Goal: Task Accomplishment & Management: Use online tool/utility

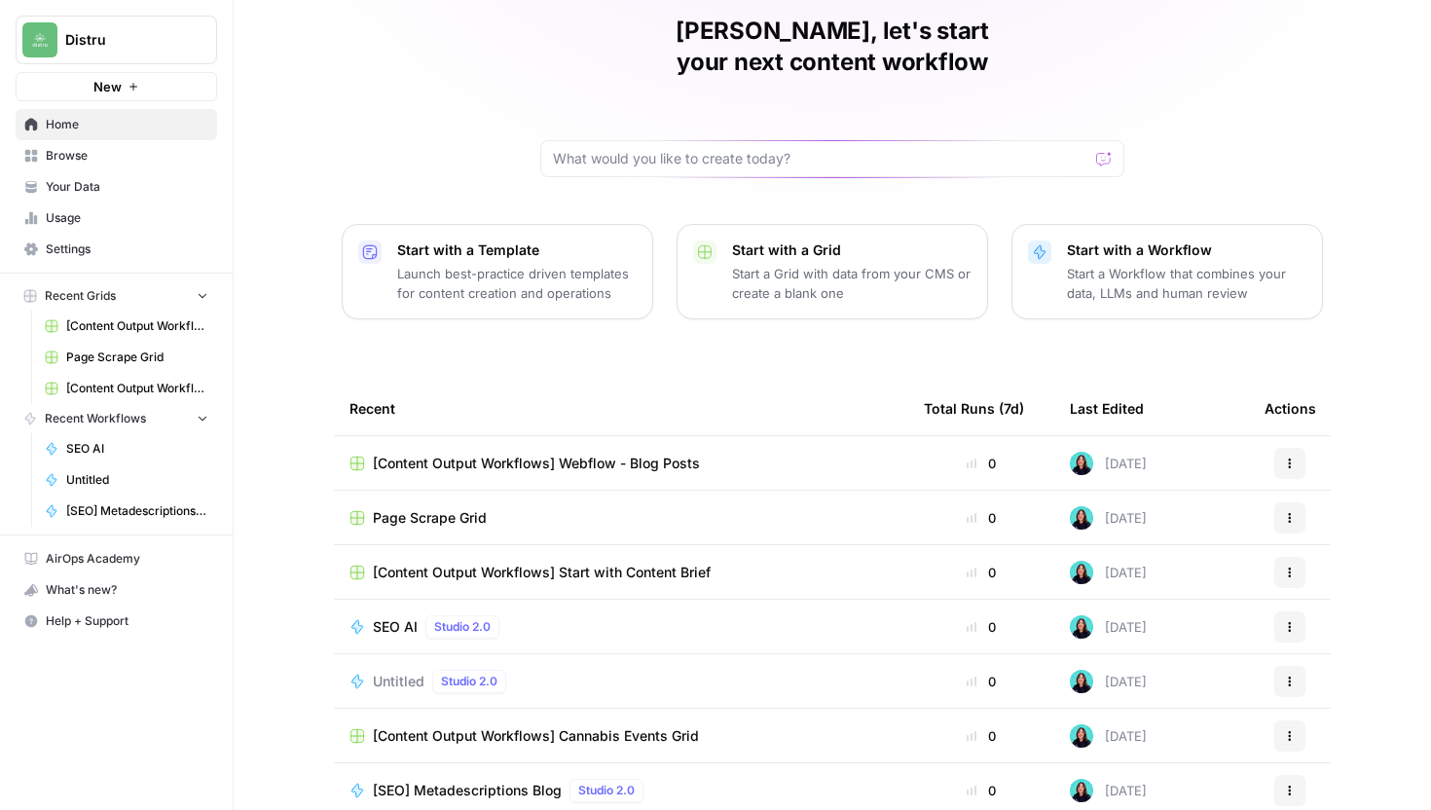
scroll to position [86, 0]
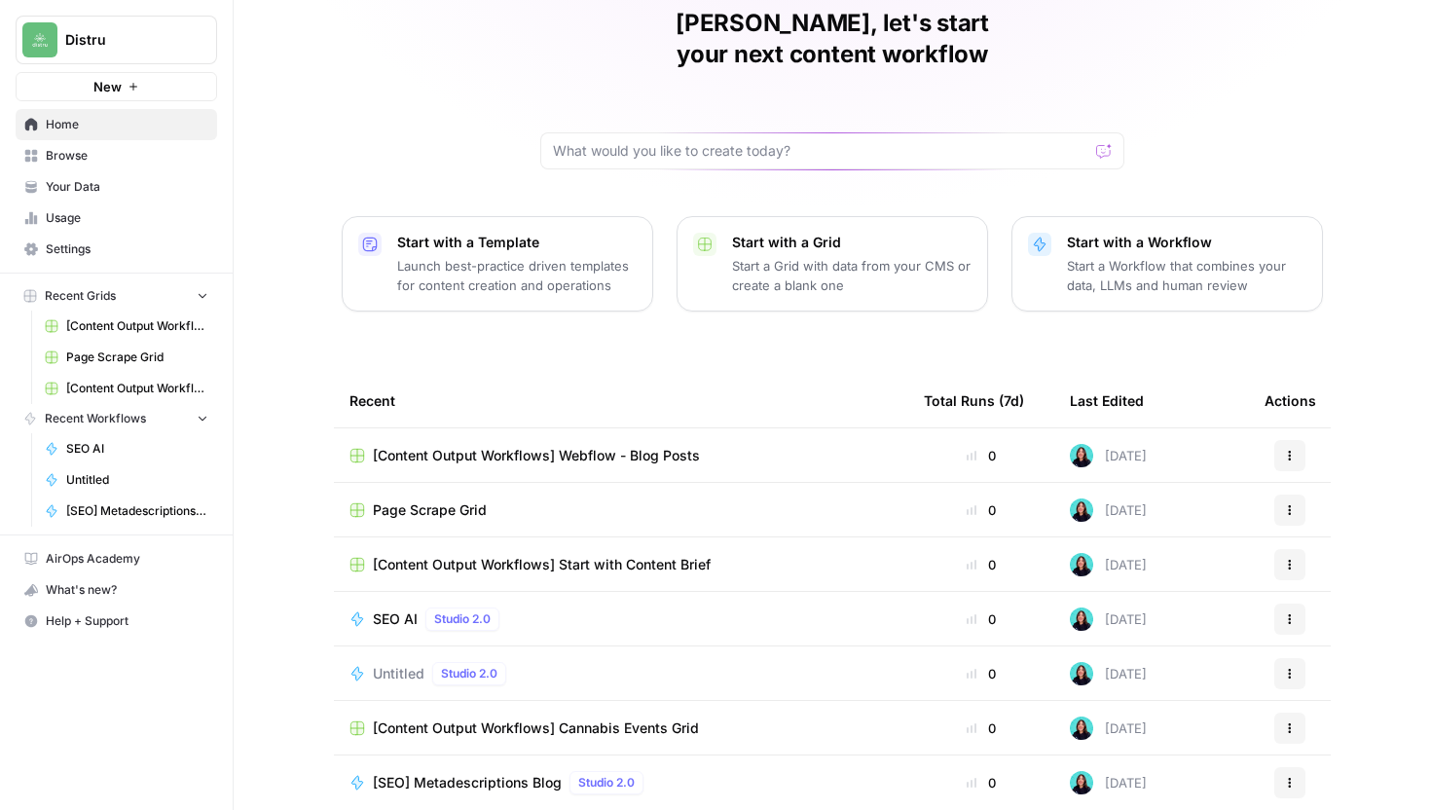
click at [645, 555] on span "[Content Output Workflows] Start with Content Brief" at bounding box center [542, 564] width 338 height 19
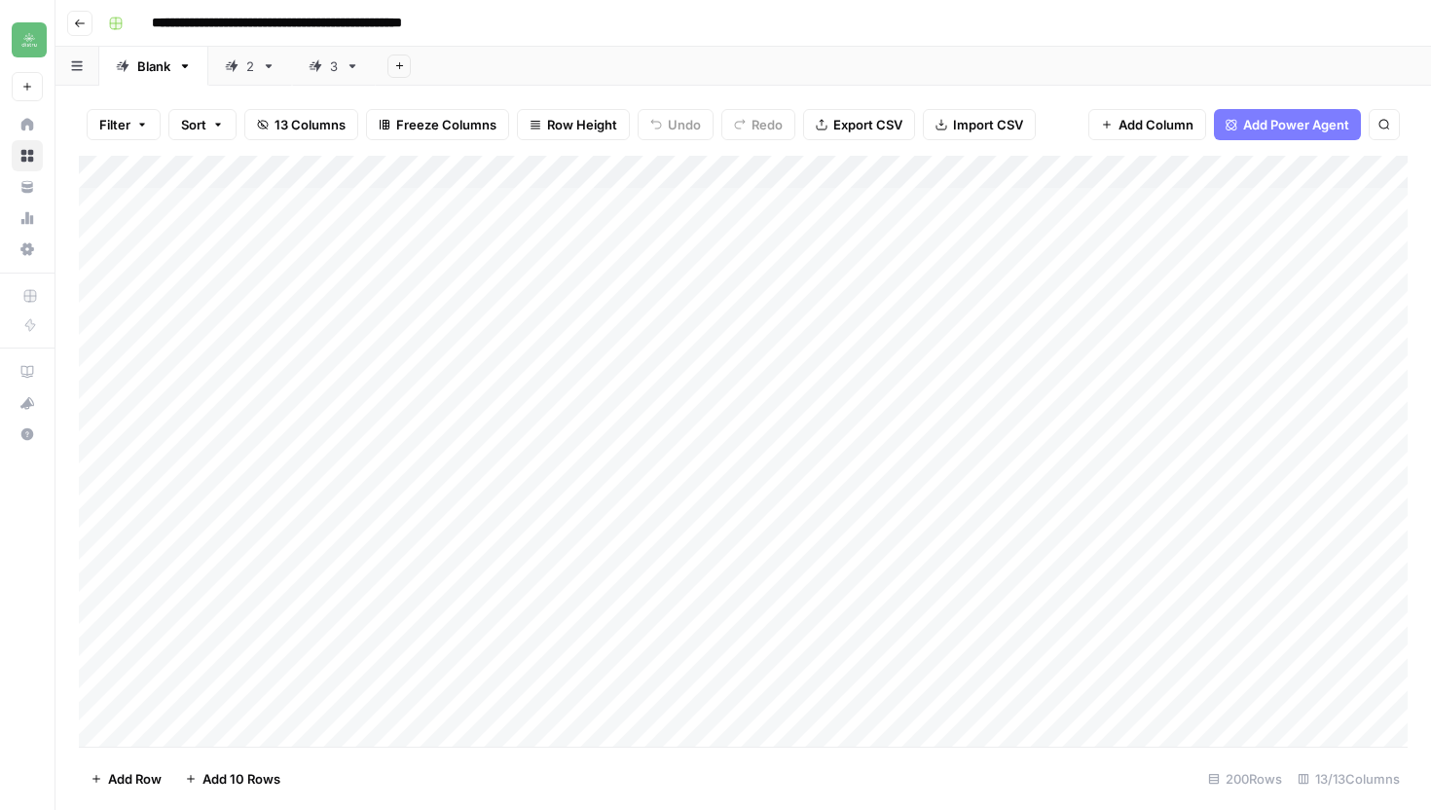
click at [333, 69] on div "3" at bounding box center [334, 65] width 8 height 19
click at [221, 736] on div "Add Column" at bounding box center [743, 451] width 1329 height 591
click at [239, 703] on div "Add Column" at bounding box center [743, 451] width 1329 height 591
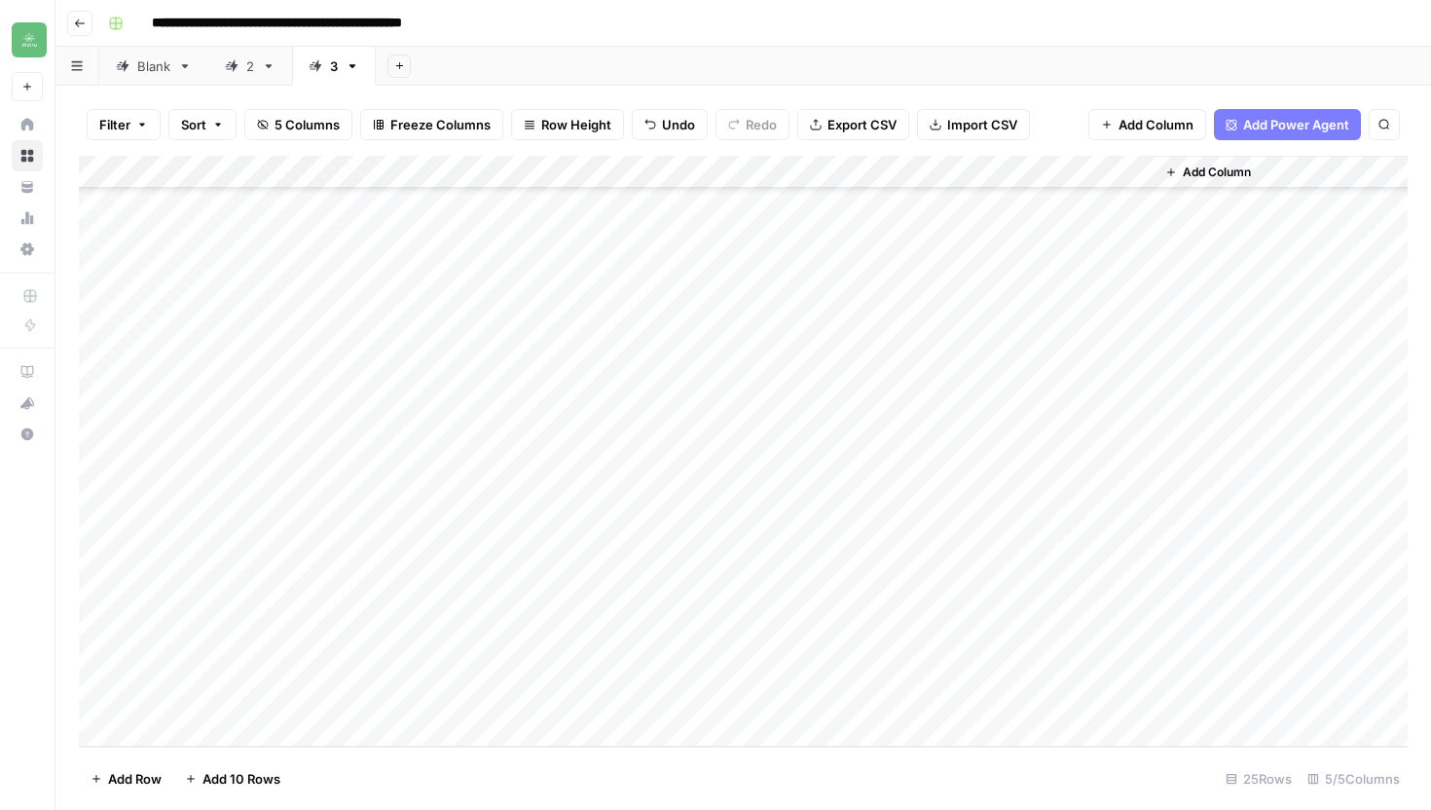
click at [239, 703] on div "Add Column" at bounding box center [743, 451] width 1329 height 591
click at [346, 696] on textarea at bounding box center [302, 699] width 312 height 27
type textarea "**********"
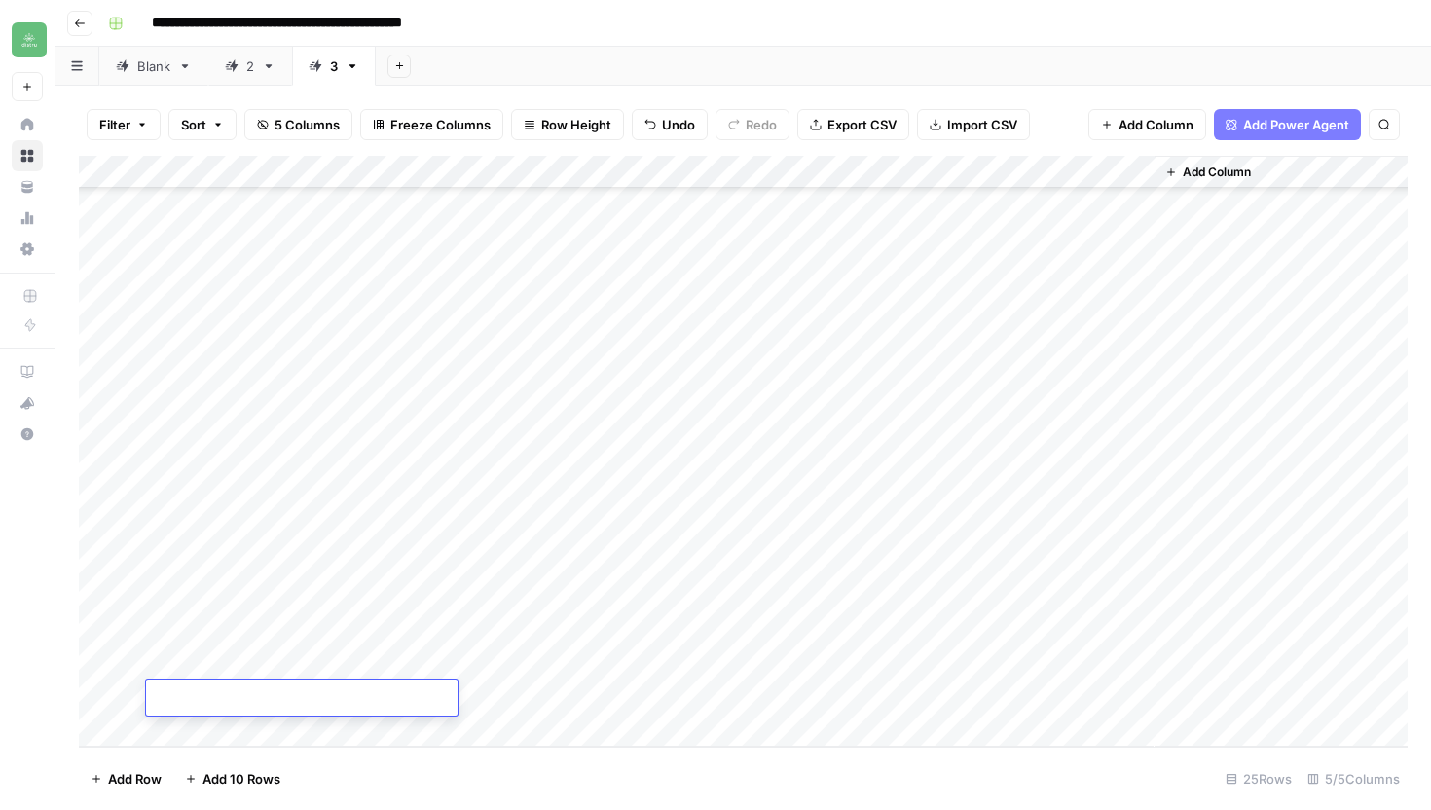
paste textarea "**********"
type textarea "**********"
click at [554, 698] on div "Add Column" at bounding box center [743, 451] width 1329 height 591
click at [305, 727] on div "Add Column" at bounding box center [743, 451] width 1329 height 591
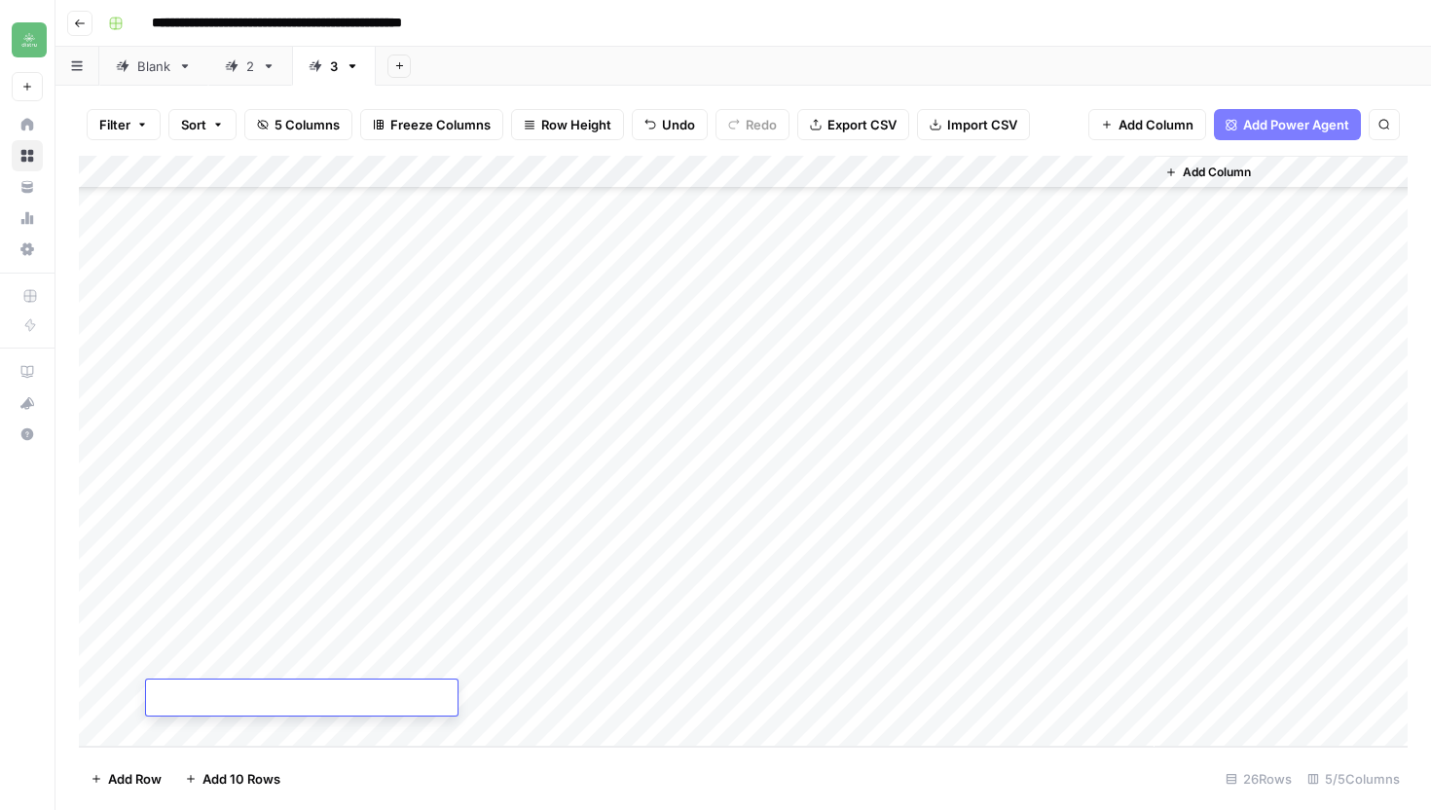
type textarea "**********"
click at [547, 700] on div "Add Column" at bounding box center [743, 451] width 1329 height 591
click at [315, 735] on div "Add Column" at bounding box center [743, 451] width 1329 height 591
click at [313, 706] on textarea at bounding box center [302, 699] width 312 height 27
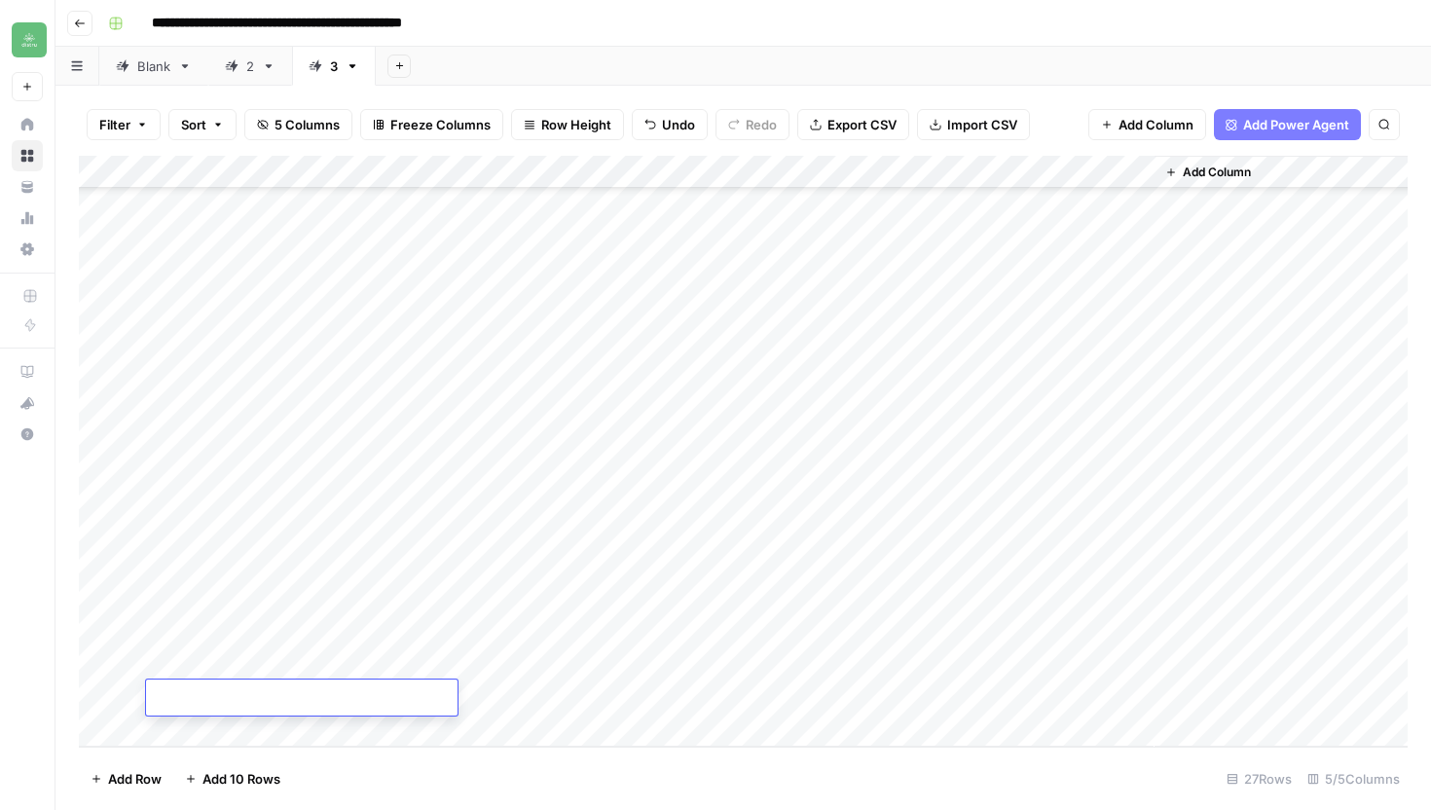
type textarea "**********"
click at [514, 697] on div "Add Column" at bounding box center [743, 451] width 1329 height 591
click at [266, 726] on div "Add Column" at bounding box center [743, 451] width 1329 height 591
type textarea "**********"
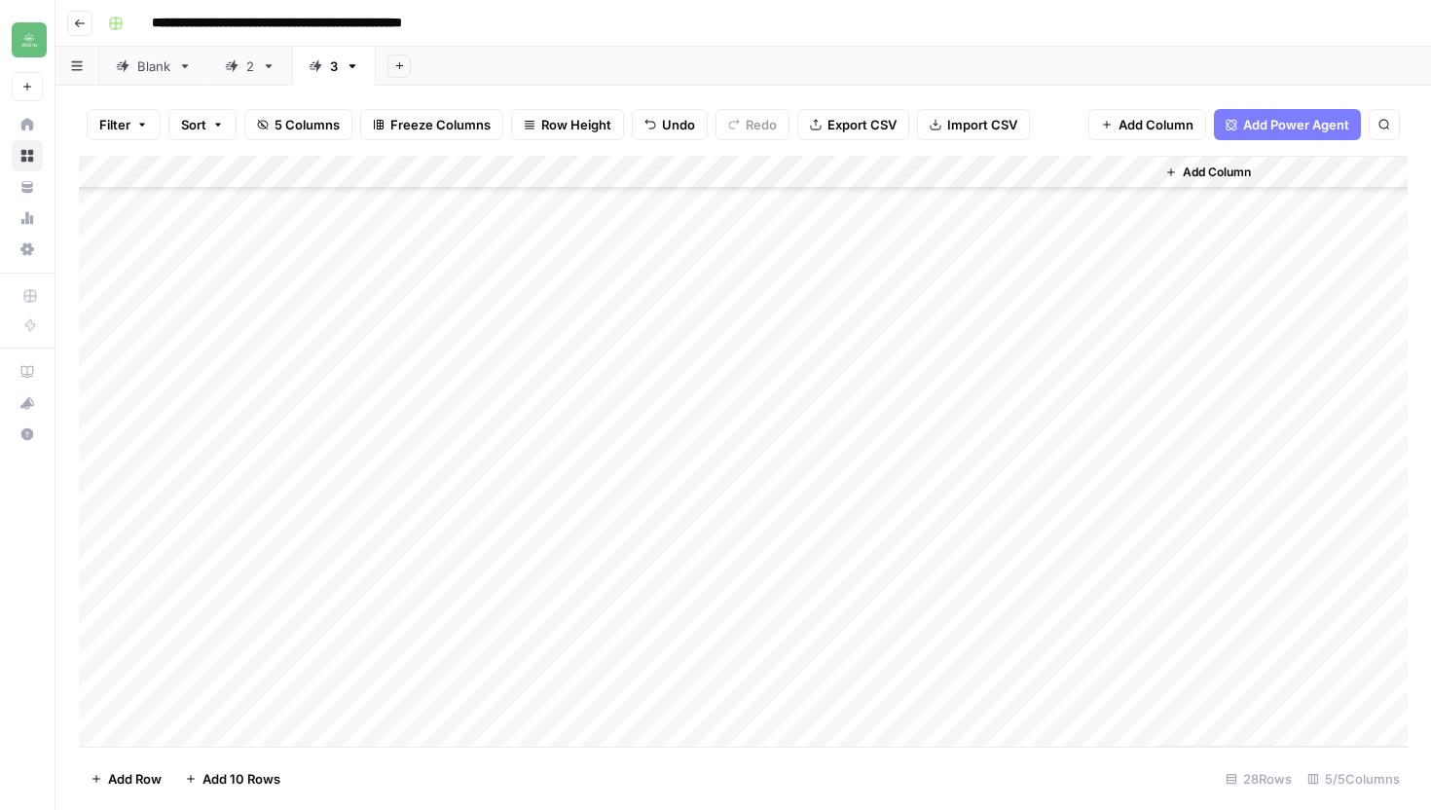
scroll to position [0, 0]
click at [232, 64] on icon at bounding box center [231, 65] width 13 height 13
click at [443, 175] on div "Add Column" at bounding box center [743, 451] width 1329 height 591
click at [225, 389] on span "Filter" at bounding box center [270, 379] width 170 height 19
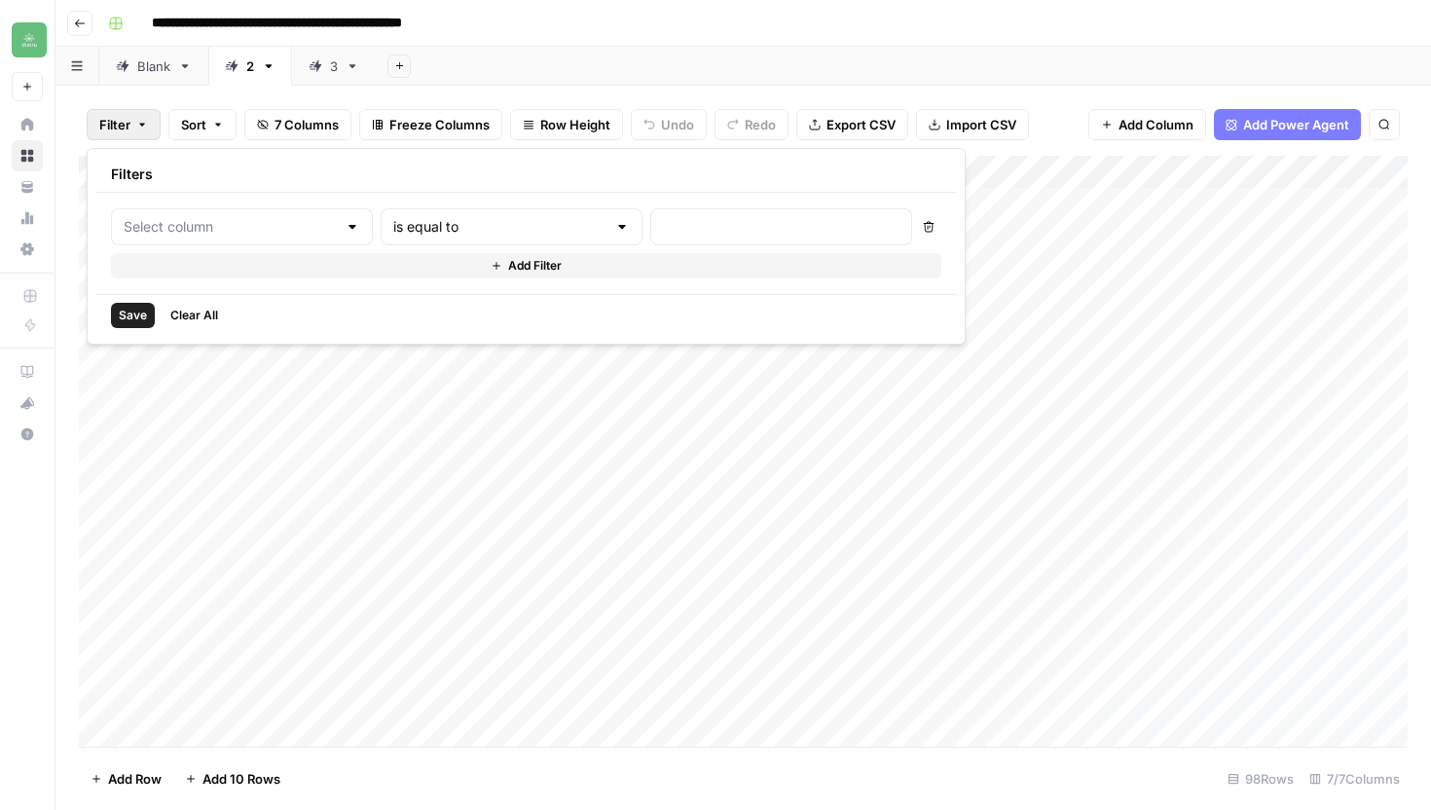
type input "Title"
click at [657, 230] on div at bounding box center [665, 226] width 16 height 19
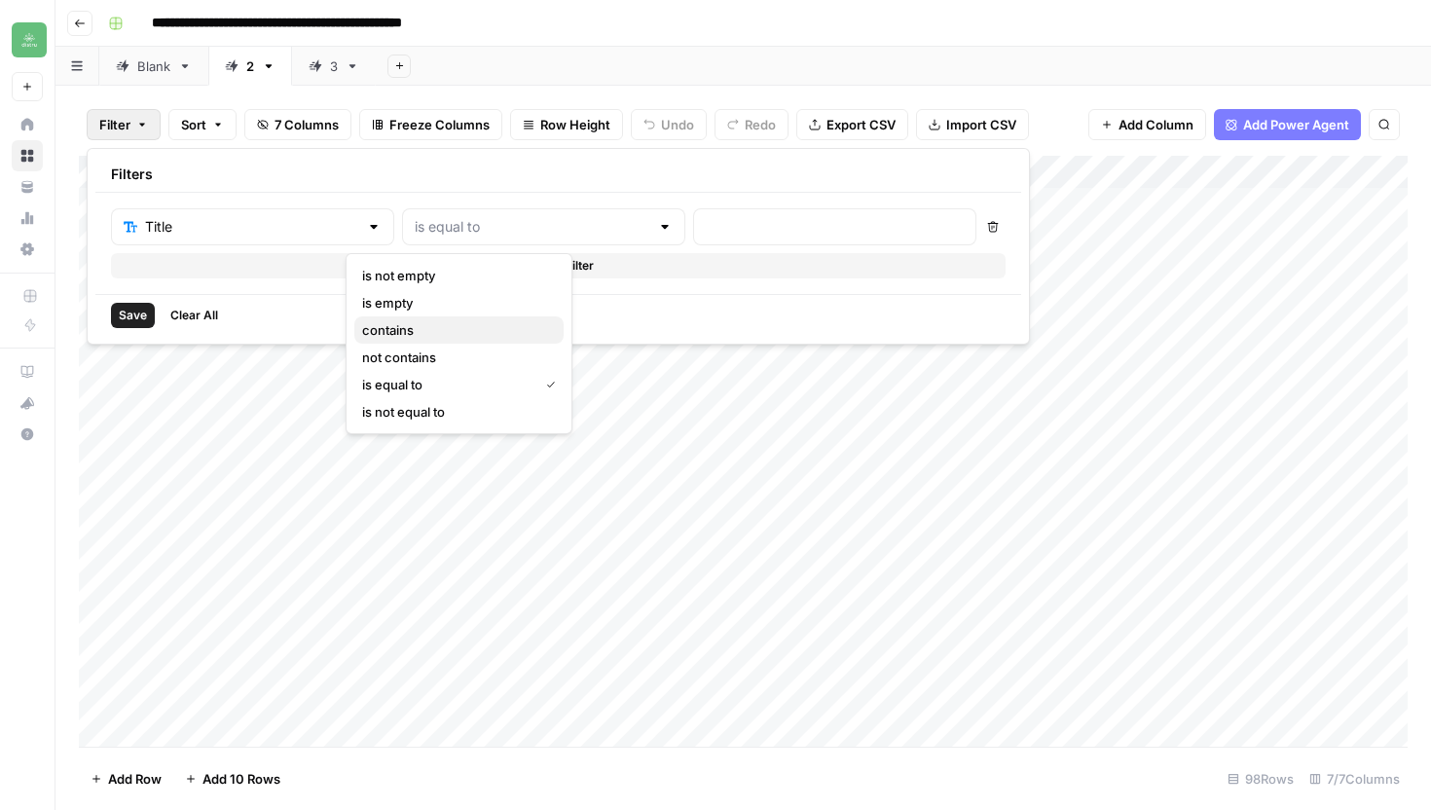
click at [429, 324] on span "contains" at bounding box center [455, 329] width 186 height 19
type input "contains"
click at [693, 241] on div at bounding box center [834, 226] width 283 height 37
type input "tech"
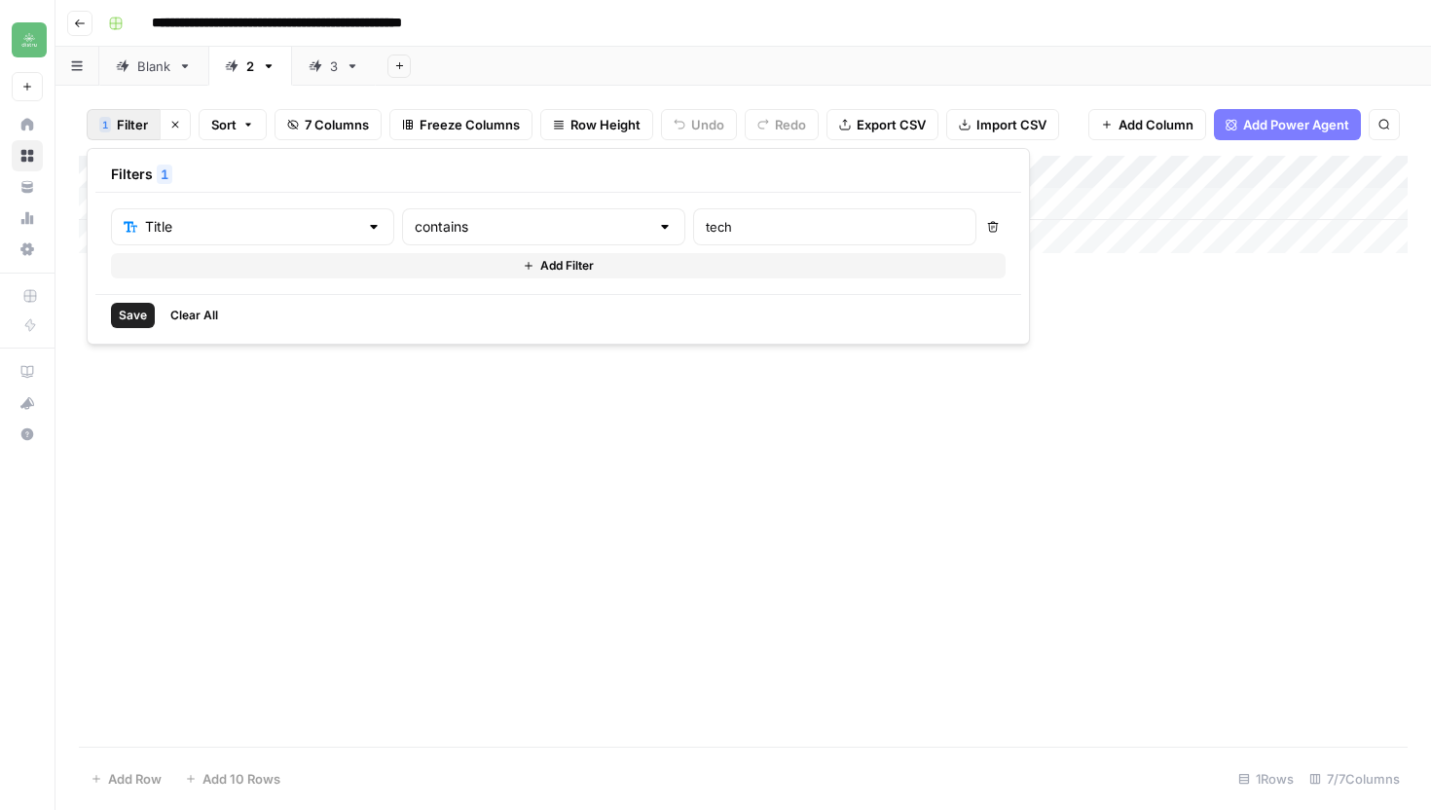
click at [766, 542] on div "Add Column" at bounding box center [743, 451] width 1329 height 591
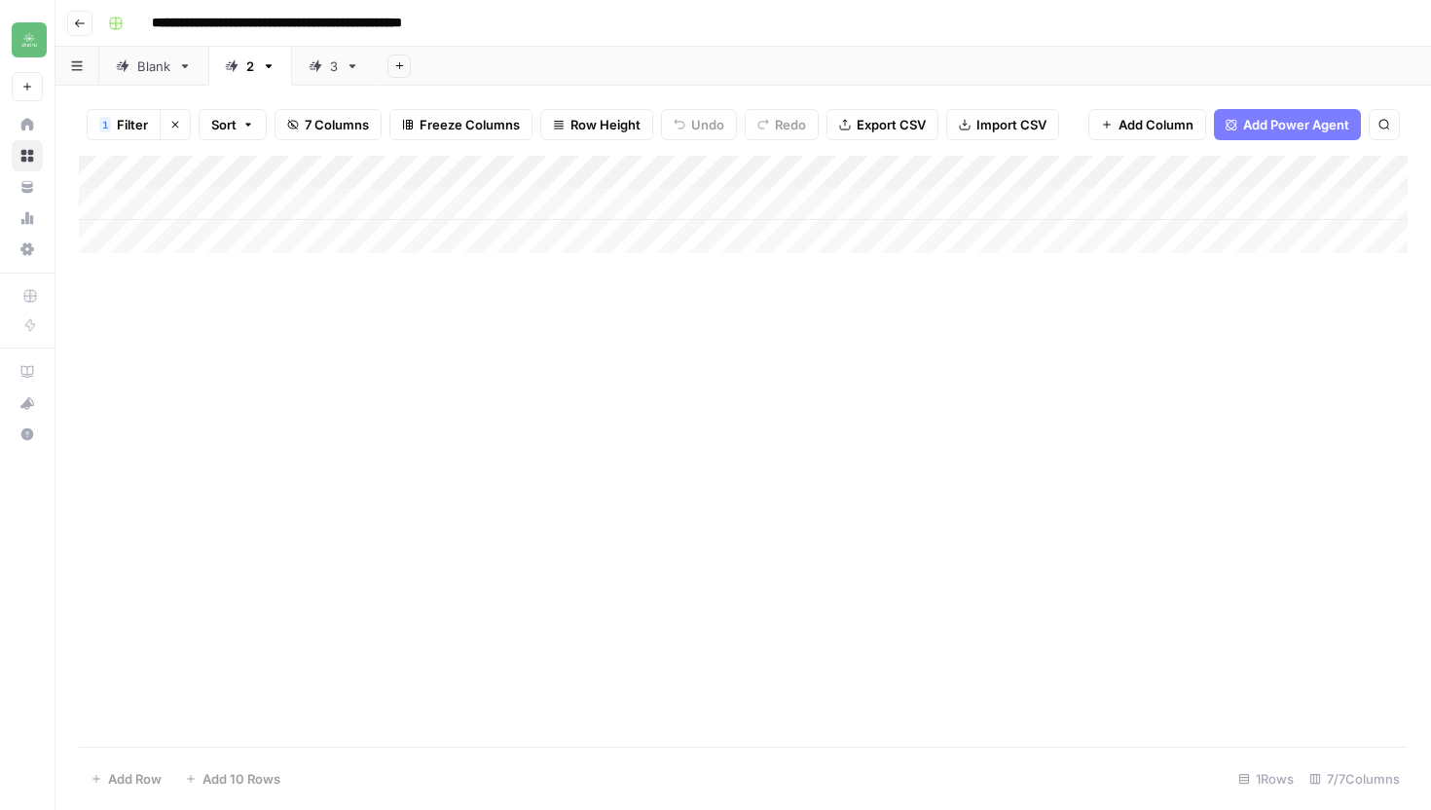
click at [152, 66] on div "Blank" at bounding box center [153, 65] width 33 height 19
click at [476, 171] on div "Add Column" at bounding box center [743, 451] width 1329 height 591
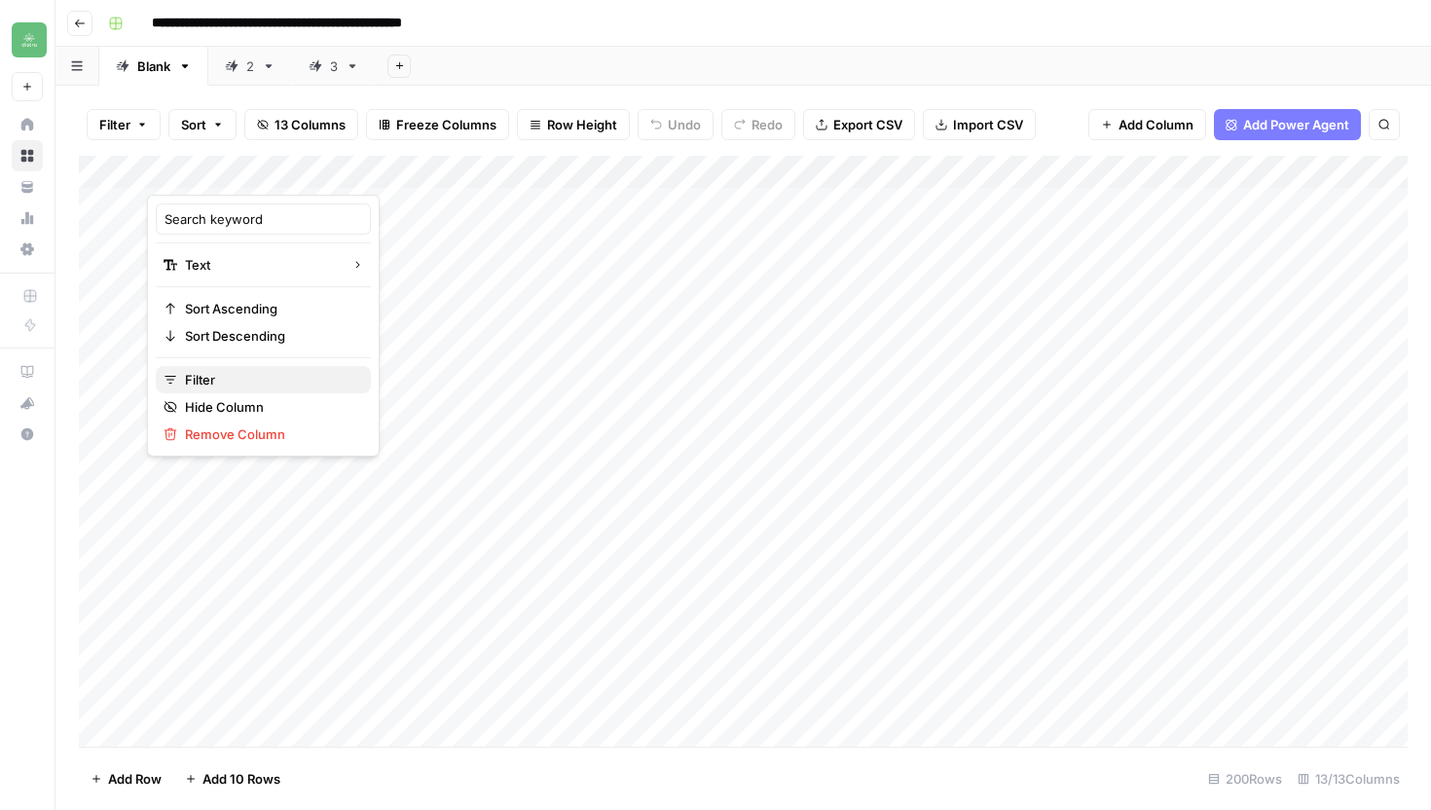
click at [226, 385] on span "Filter" at bounding box center [270, 379] width 170 height 19
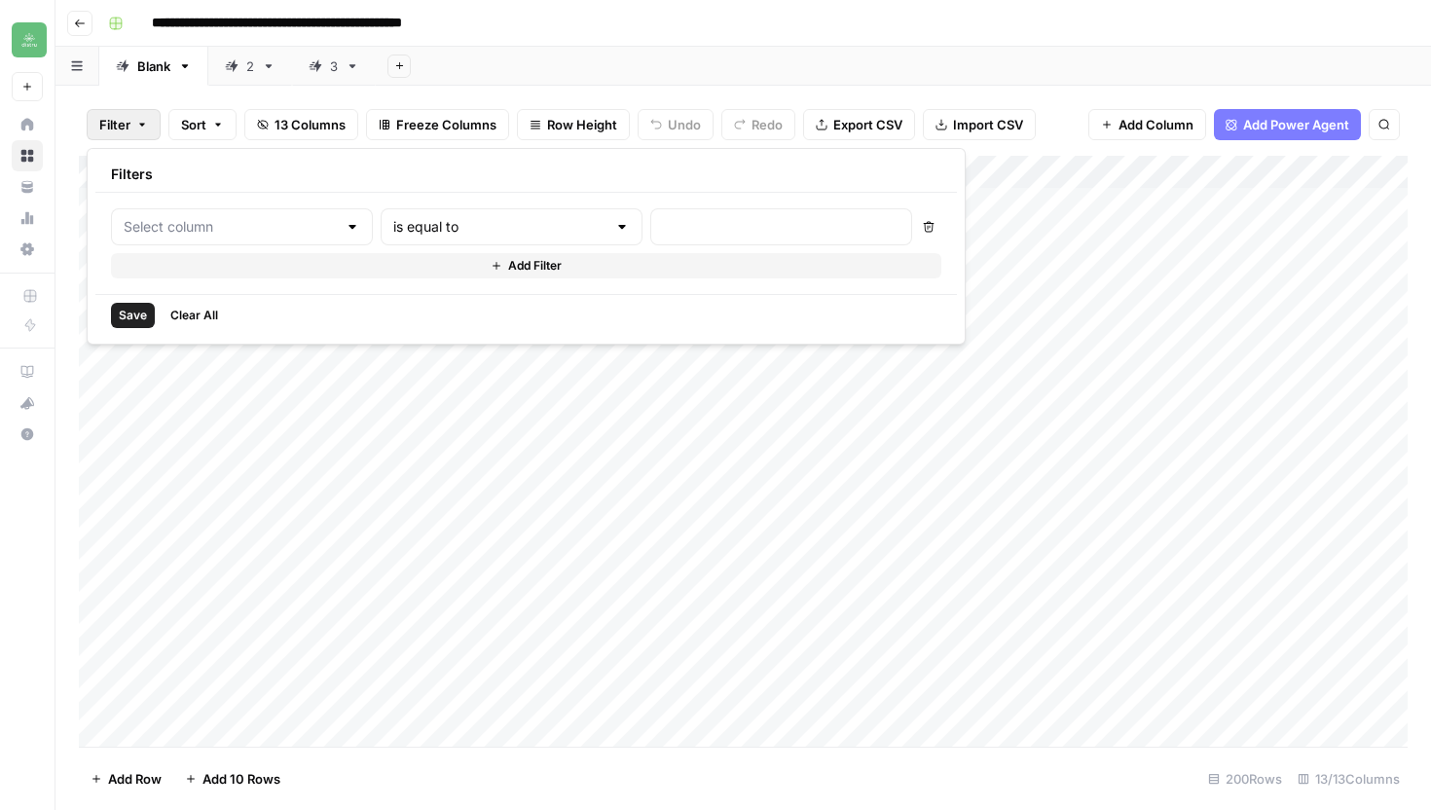
type input "Search keyword"
click at [255, 225] on input "Search keyword" at bounding box center [251, 226] width 213 height 19
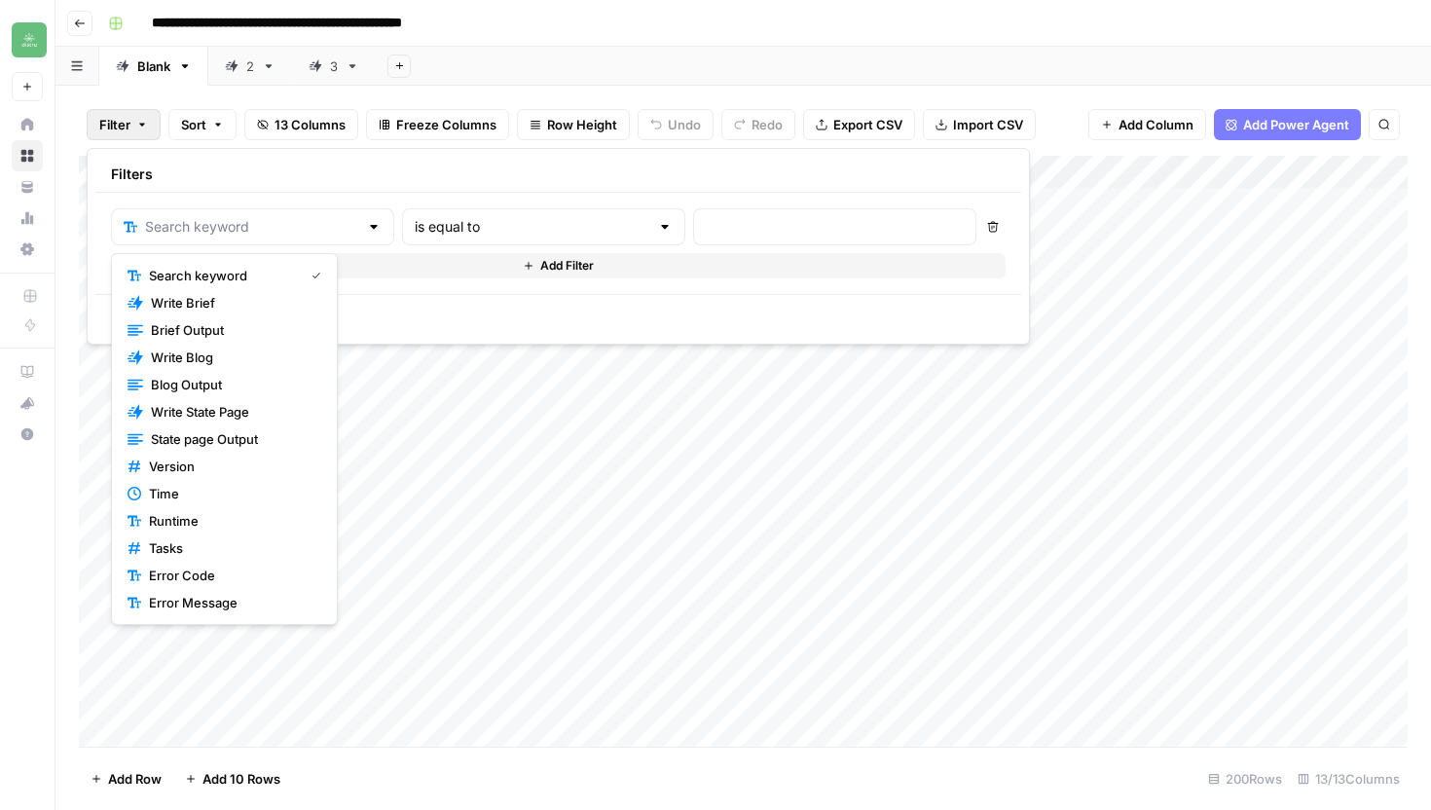
type input "Search keyword"
click at [657, 232] on div at bounding box center [665, 226] width 16 height 19
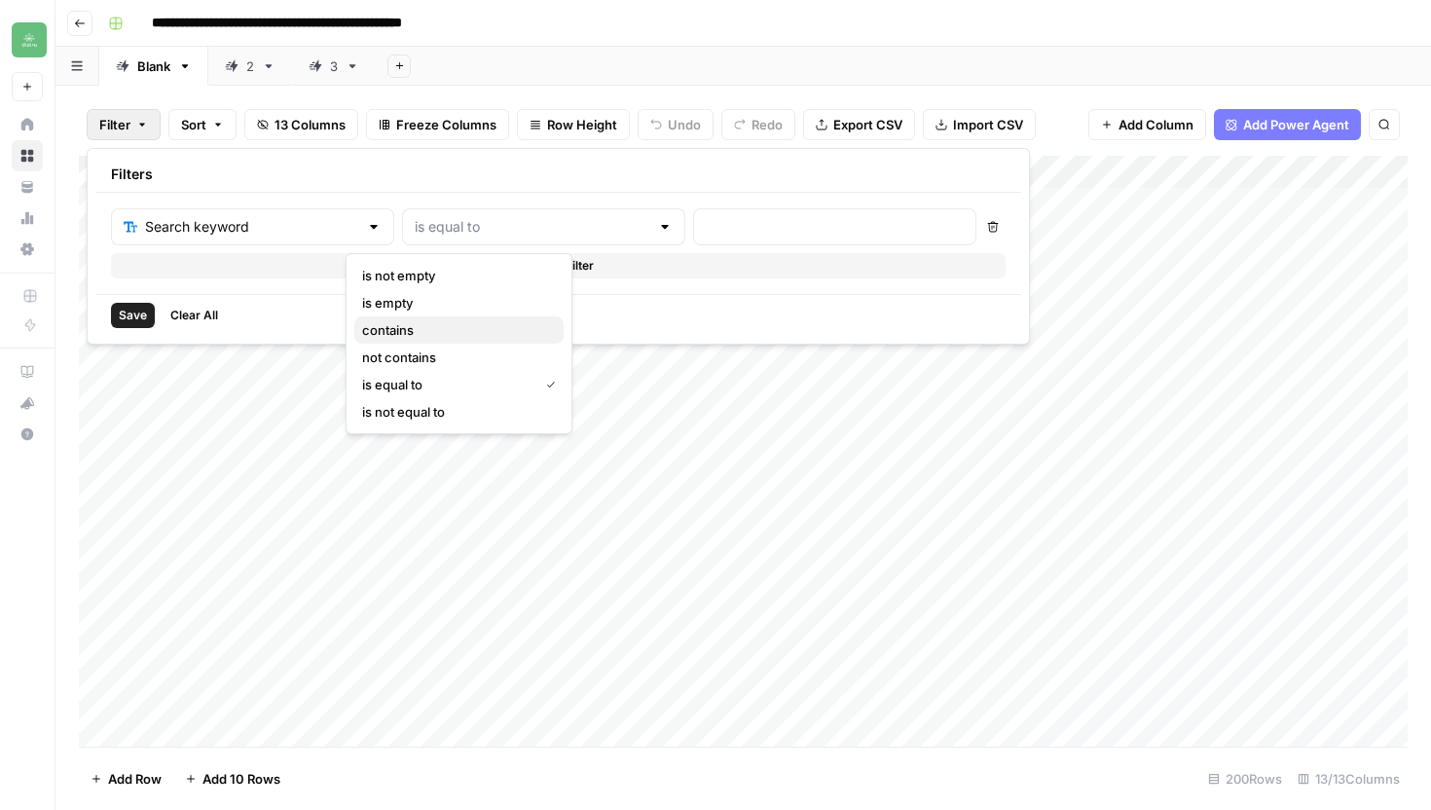
click at [456, 330] on span "contains" at bounding box center [455, 329] width 186 height 19
type input "contains"
click at [693, 237] on div at bounding box center [834, 226] width 283 height 37
type input "tech"
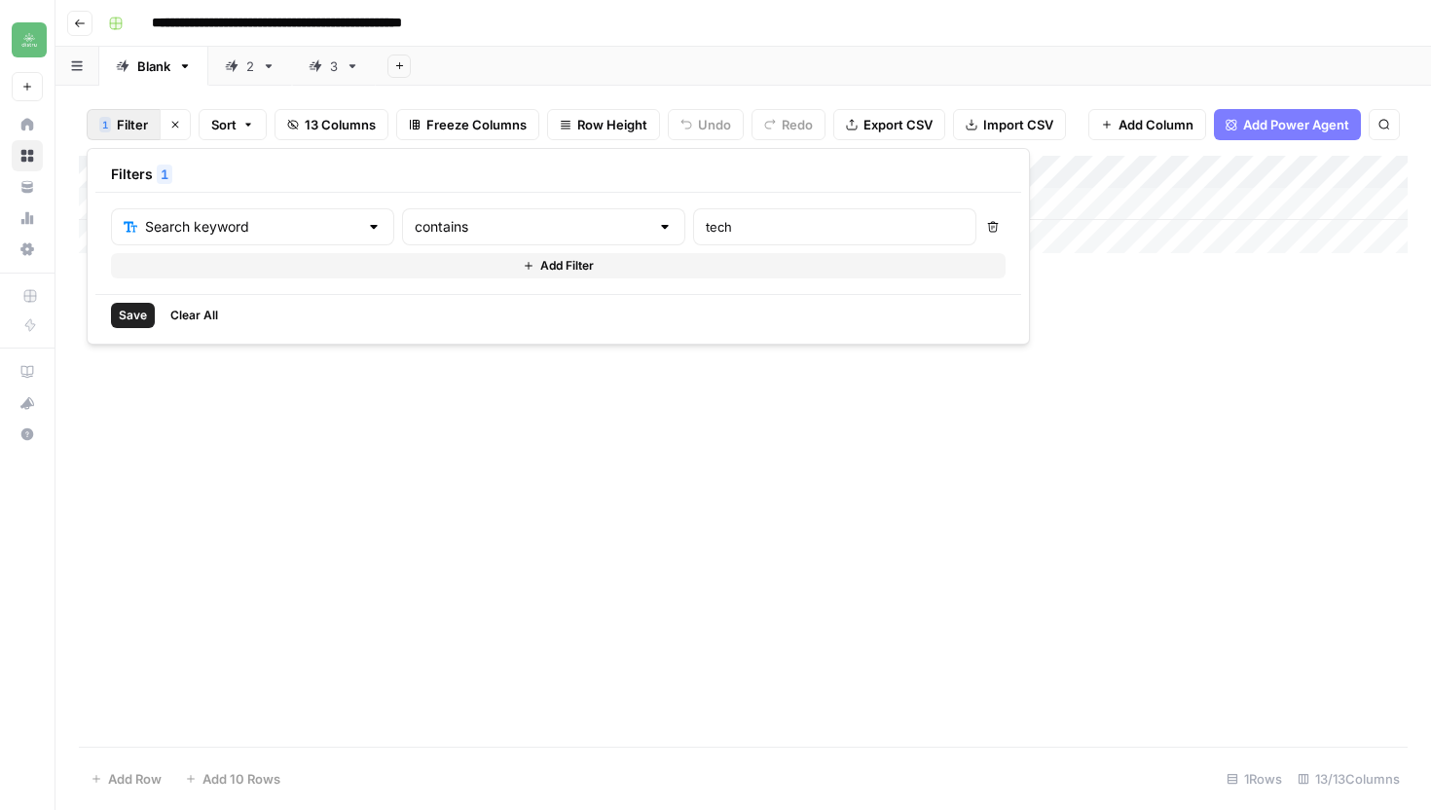
click at [843, 484] on div "Add Column" at bounding box center [743, 451] width 1329 height 591
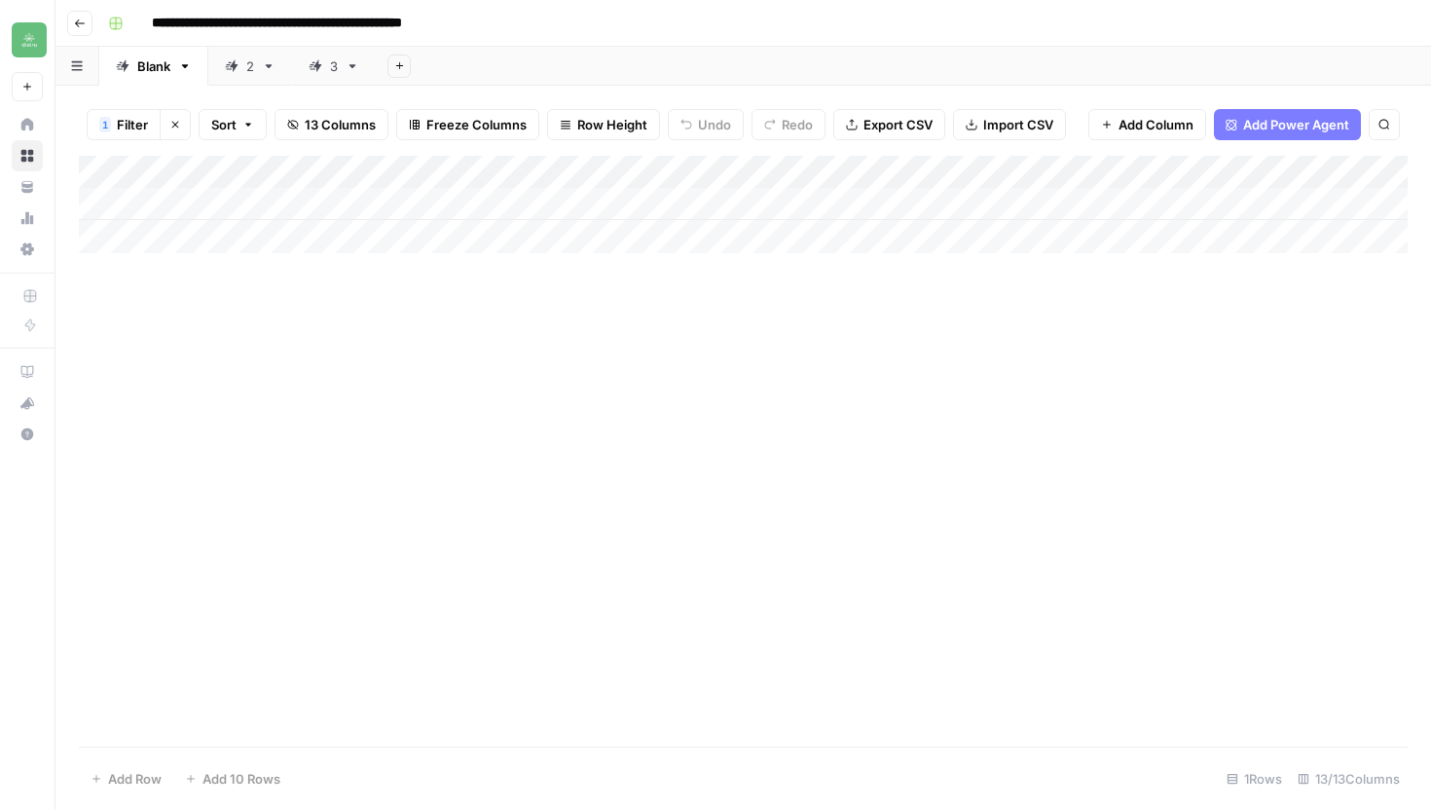
click at [337, 70] on div "3" at bounding box center [334, 65] width 8 height 19
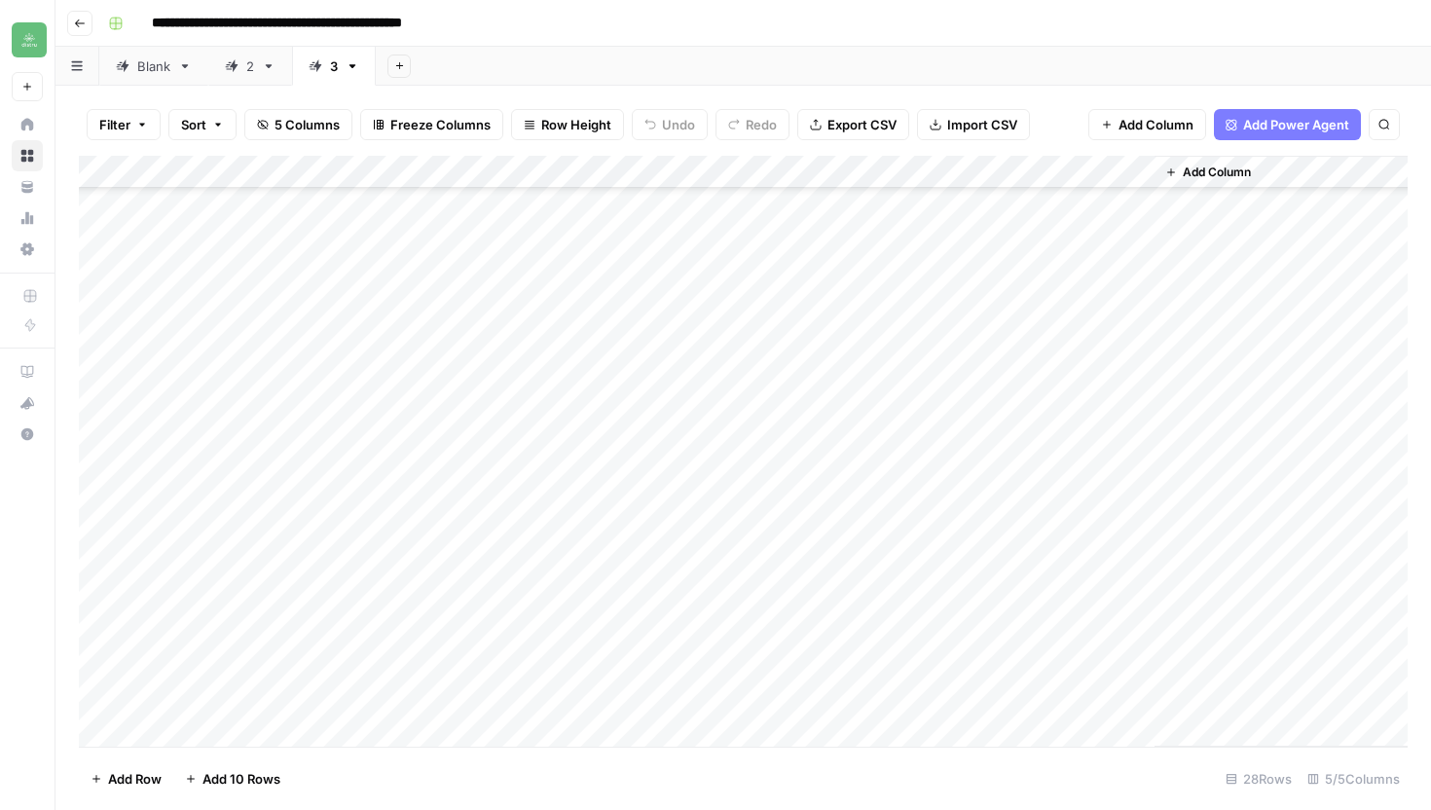
scroll to position [400, 0]
click at [213, 724] on div "Add Column" at bounding box center [743, 451] width 1329 height 591
type textarea "**********"
click at [573, 693] on div "Add Column" at bounding box center [743, 451] width 1329 height 591
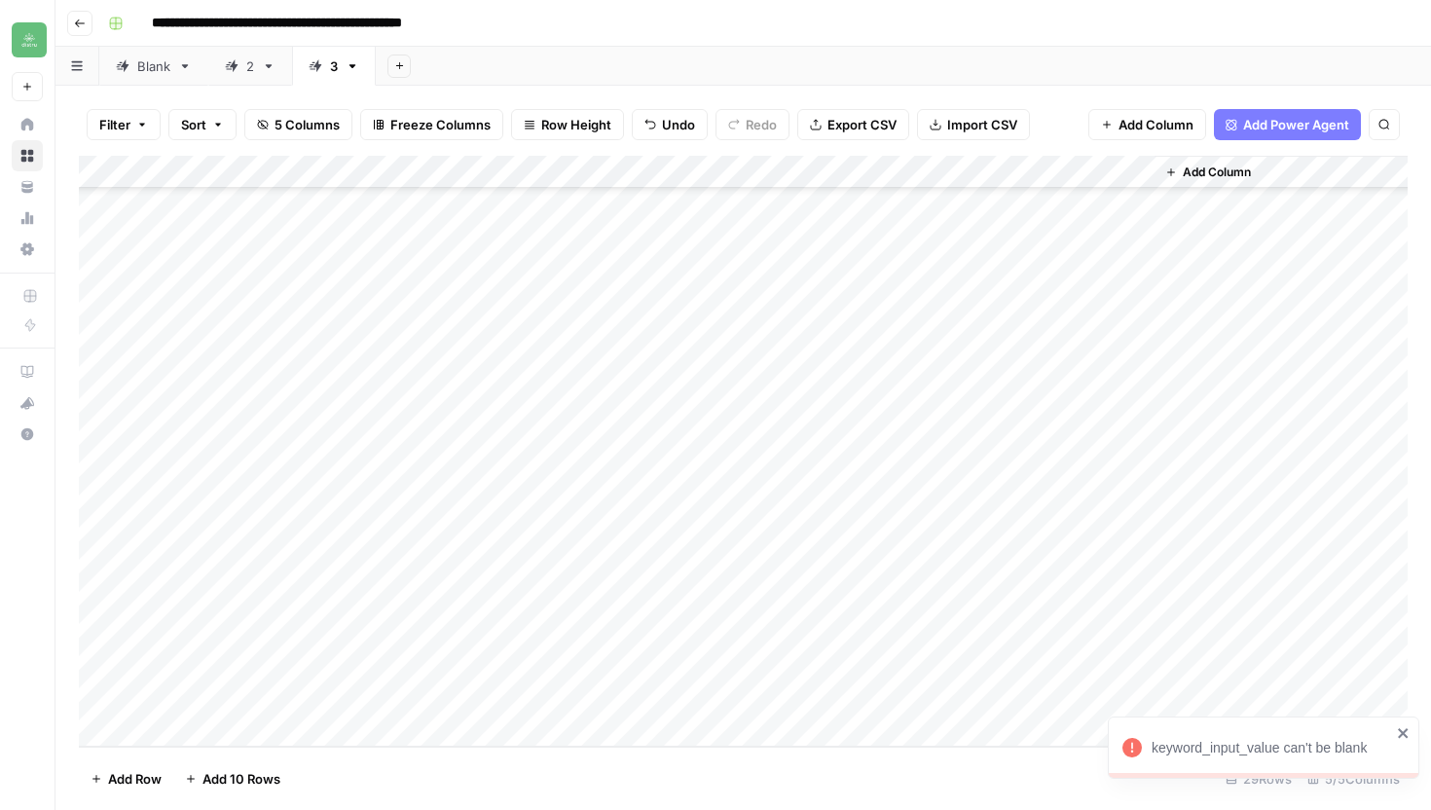
click at [541, 695] on div "Add Column" at bounding box center [743, 451] width 1329 height 591
click at [315, 723] on div "Add Column" at bounding box center [743, 451] width 1329 height 591
click at [306, 694] on textarea at bounding box center [302, 699] width 312 height 27
type textarea "**********"
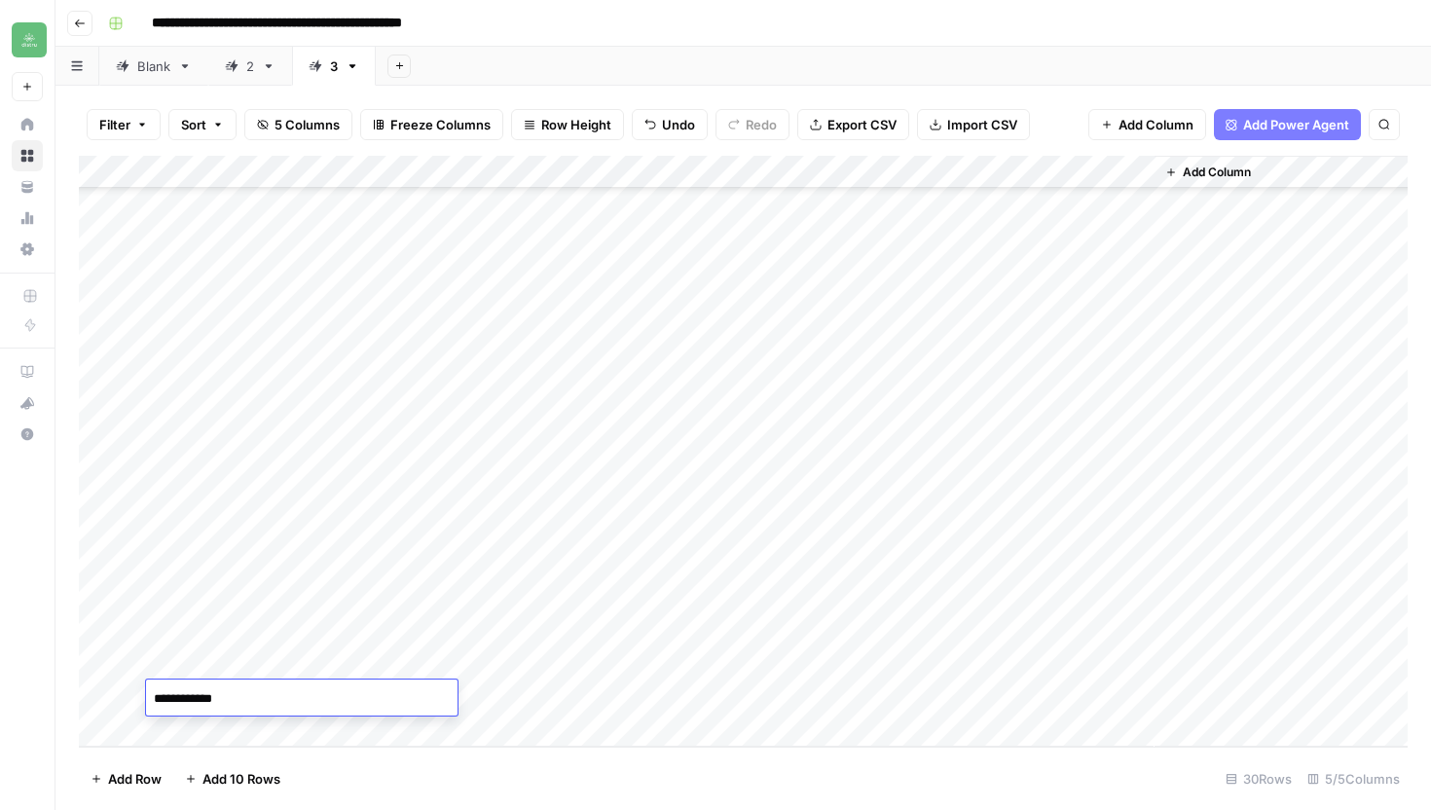
click at [557, 692] on div "Add Column" at bounding box center [743, 451] width 1329 height 591
click at [237, 726] on div "Add Column" at bounding box center [743, 451] width 1329 height 591
click at [290, 700] on textarea at bounding box center [302, 699] width 312 height 27
type textarea "**********"
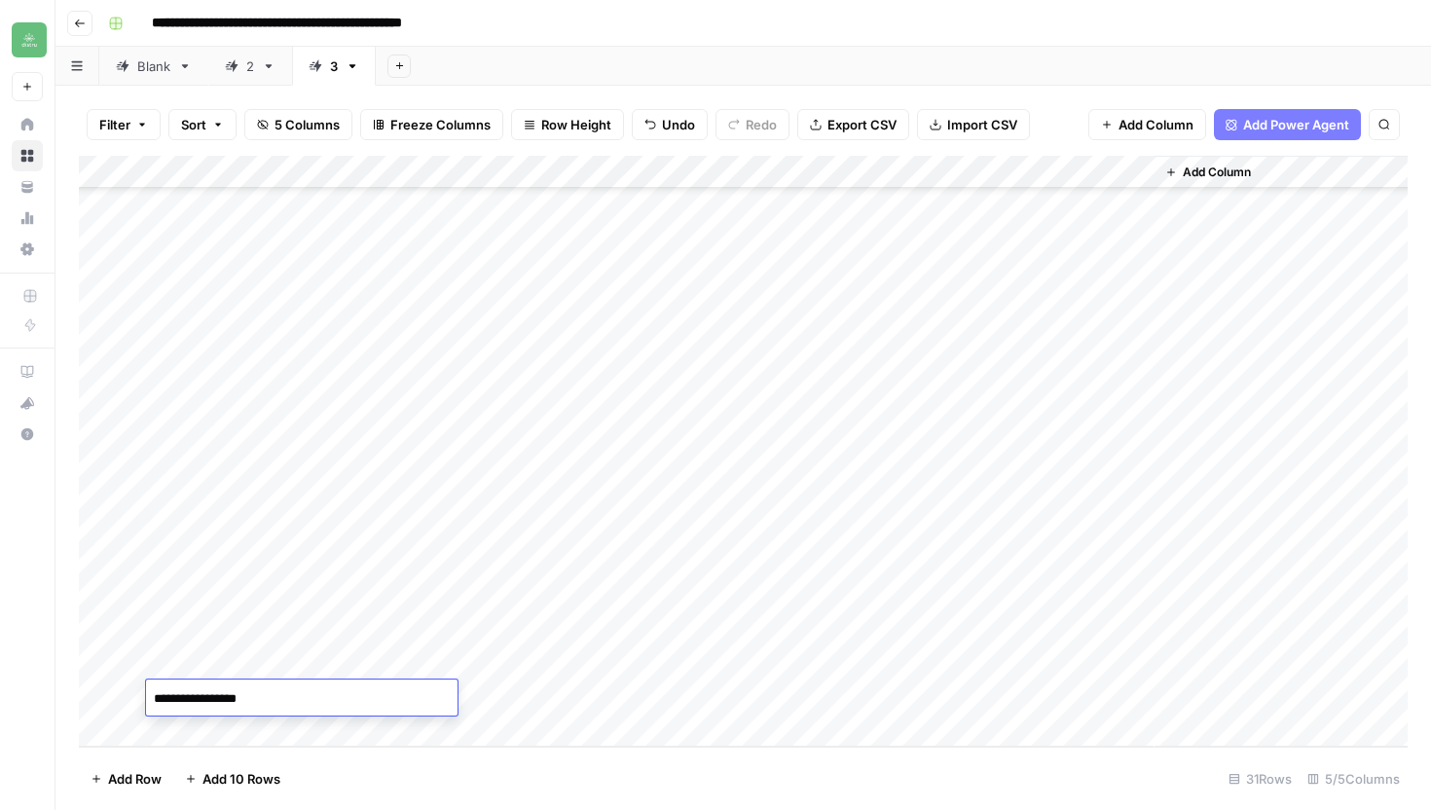
click at [551, 700] on div "Add Column" at bounding box center [743, 451] width 1329 height 591
click at [191, 719] on div "Add Column" at bounding box center [743, 451] width 1329 height 591
click at [245, 696] on textarea at bounding box center [302, 699] width 312 height 27
type textarea "**********"
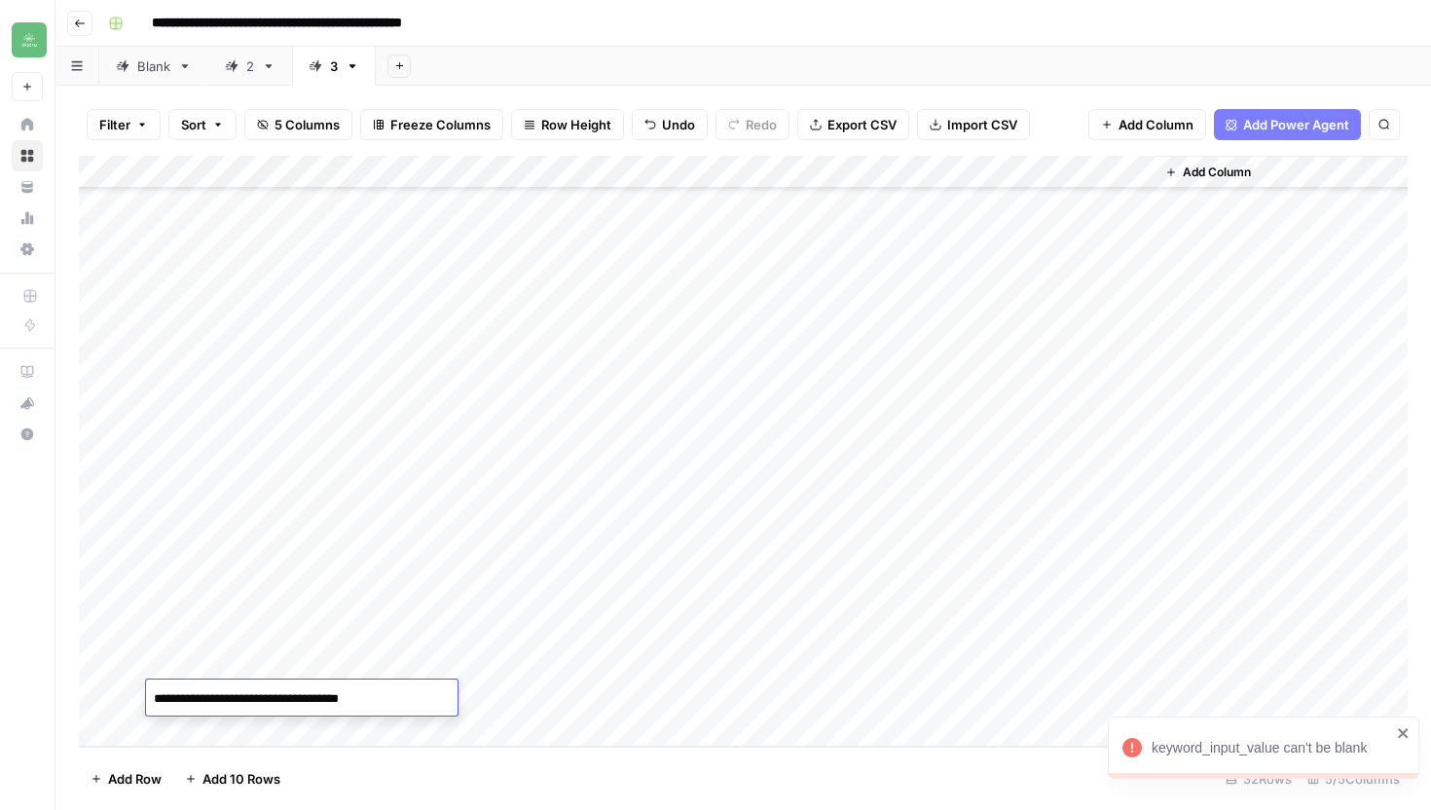
click at [534, 698] on div "Add Column" at bounding box center [743, 451] width 1329 height 591
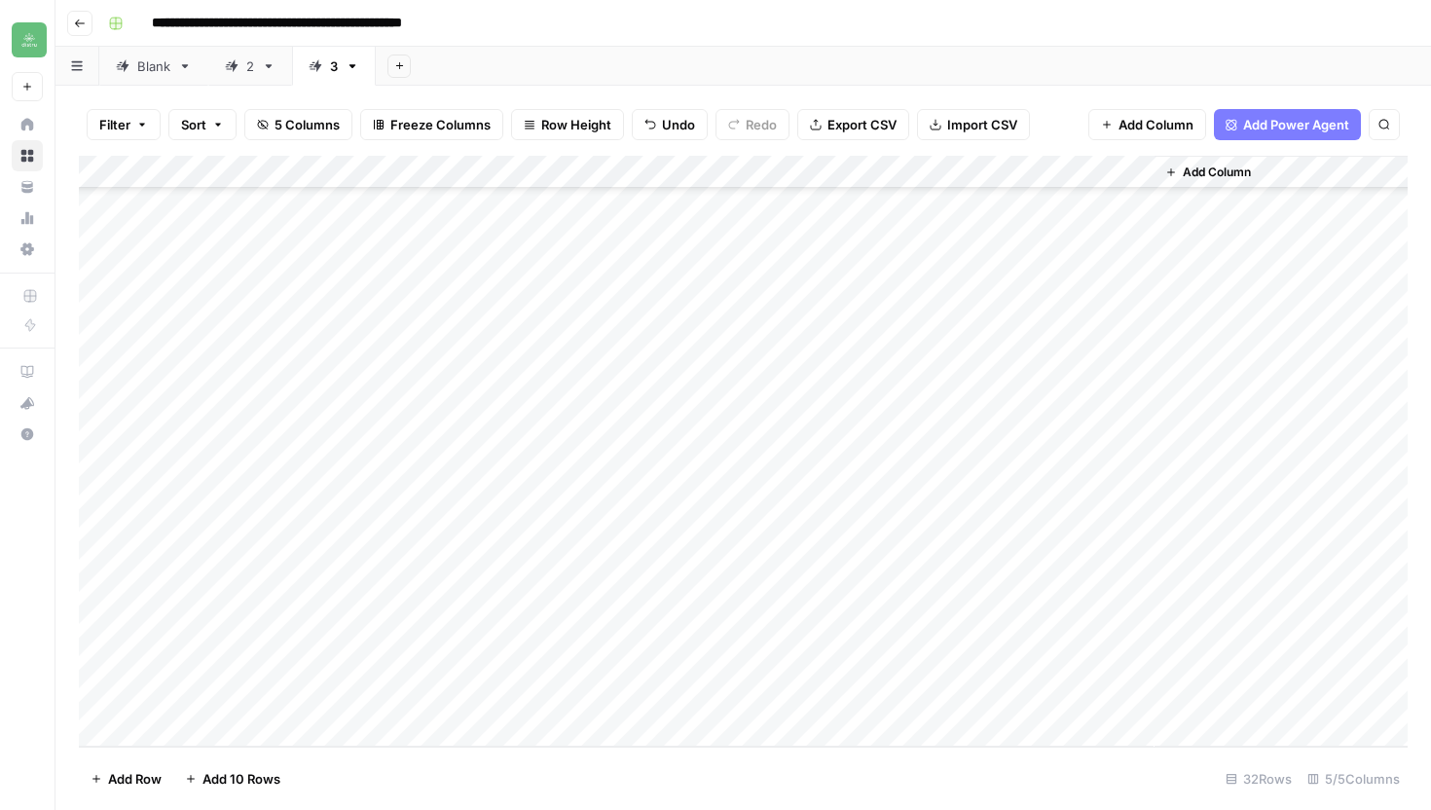
click at [278, 725] on div "Add Column" at bounding box center [743, 451] width 1329 height 591
click at [262, 693] on textarea at bounding box center [302, 699] width 312 height 27
type textarea "**********"
click at [547, 702] on div "Add Column" at bounding box center [743, 451] width 1329 height 591
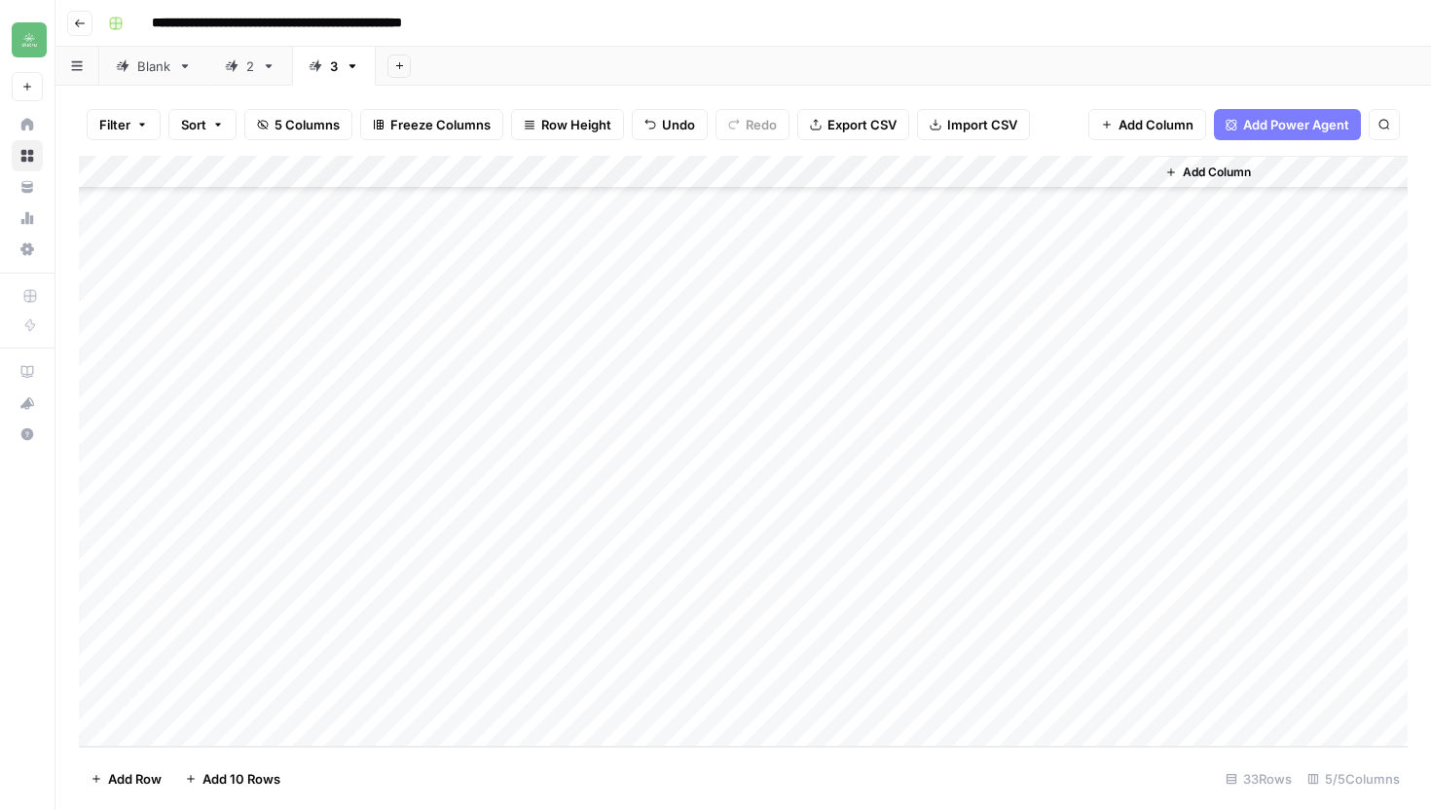
click at [232, 733] on div "Add Column" at bounding box center [743, 451] width 1329 height 591
click at [273, 706] on textarea at bounding box center [302, 699] width 312 height 27
type textarea "**********"
click at [543, 699] on div "Add Column" at bounding box center [743, 451] width 1329 height 591
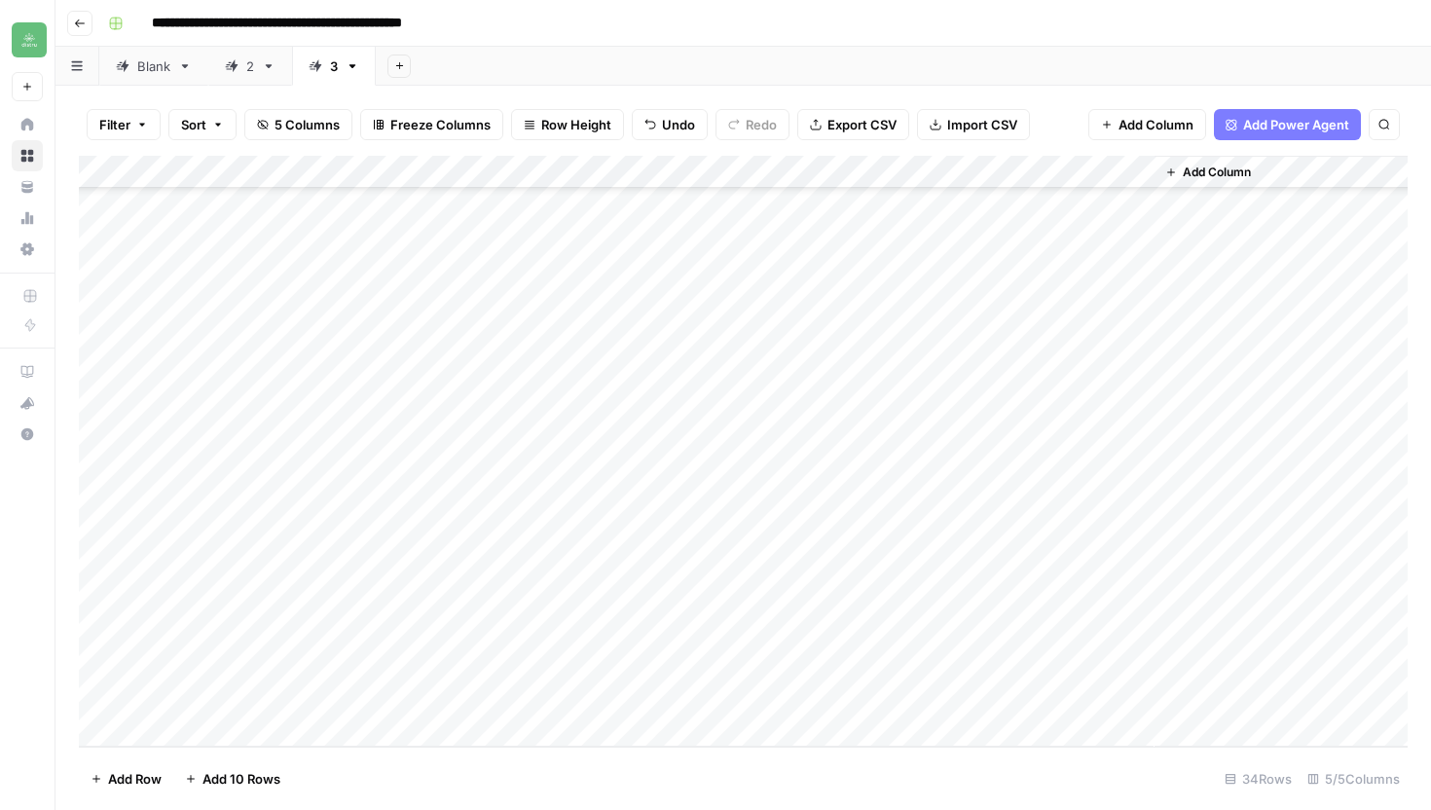
click at [352, 723] on div "Add Column" at bounding box center [743, 451] width 1329 height 591
click at [602, 629] on div "Add Column" at bounding box center [743, 451] width 1329 height 591
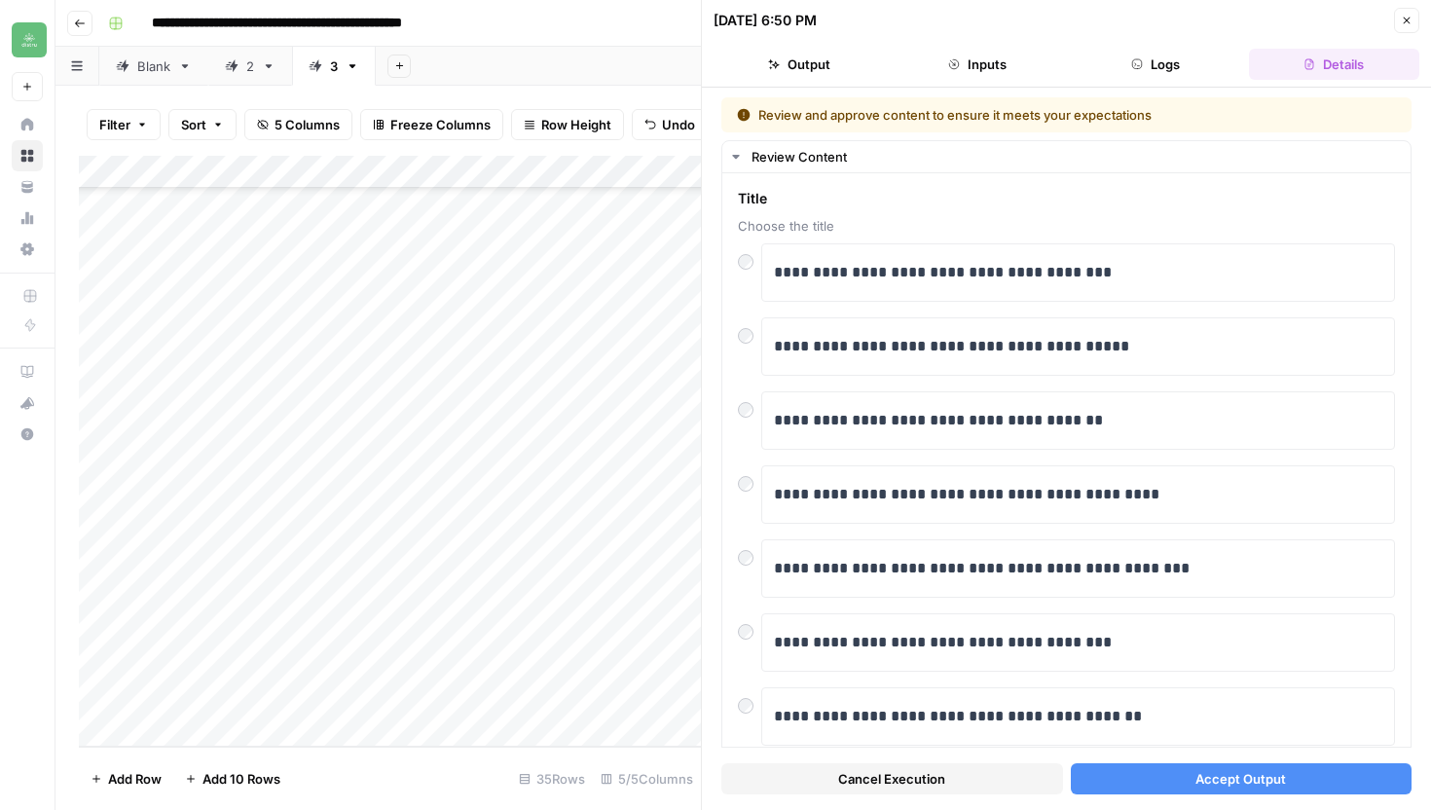
click at [1221, 784] on span "Accept Output" at bounding box center [1241, 778] width 91 height 19
